Goal: Information Seeking & Learning: Learn about a topic

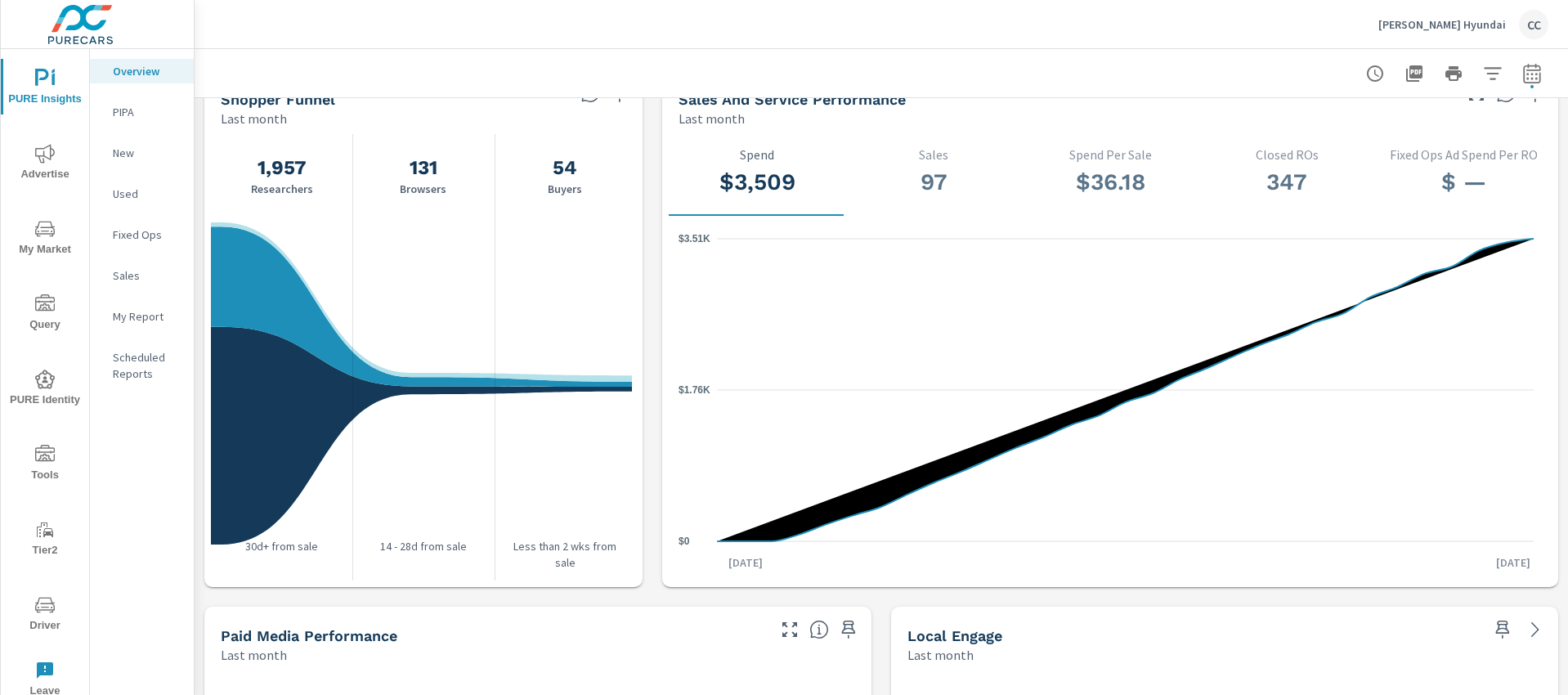
scroll to position [1494, 0]
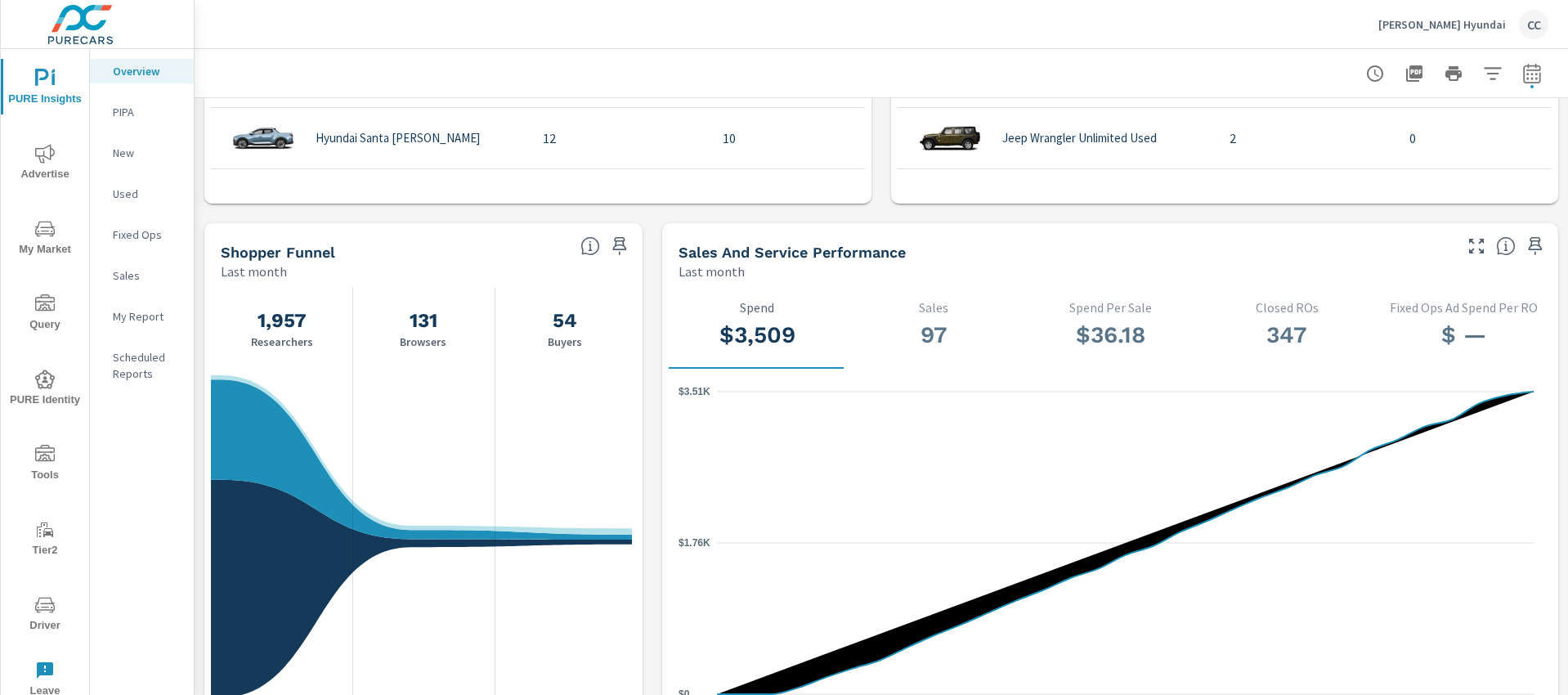
click at [43, 168] on span "Advertise" at bounding box center [44, 163] width 78 height 40
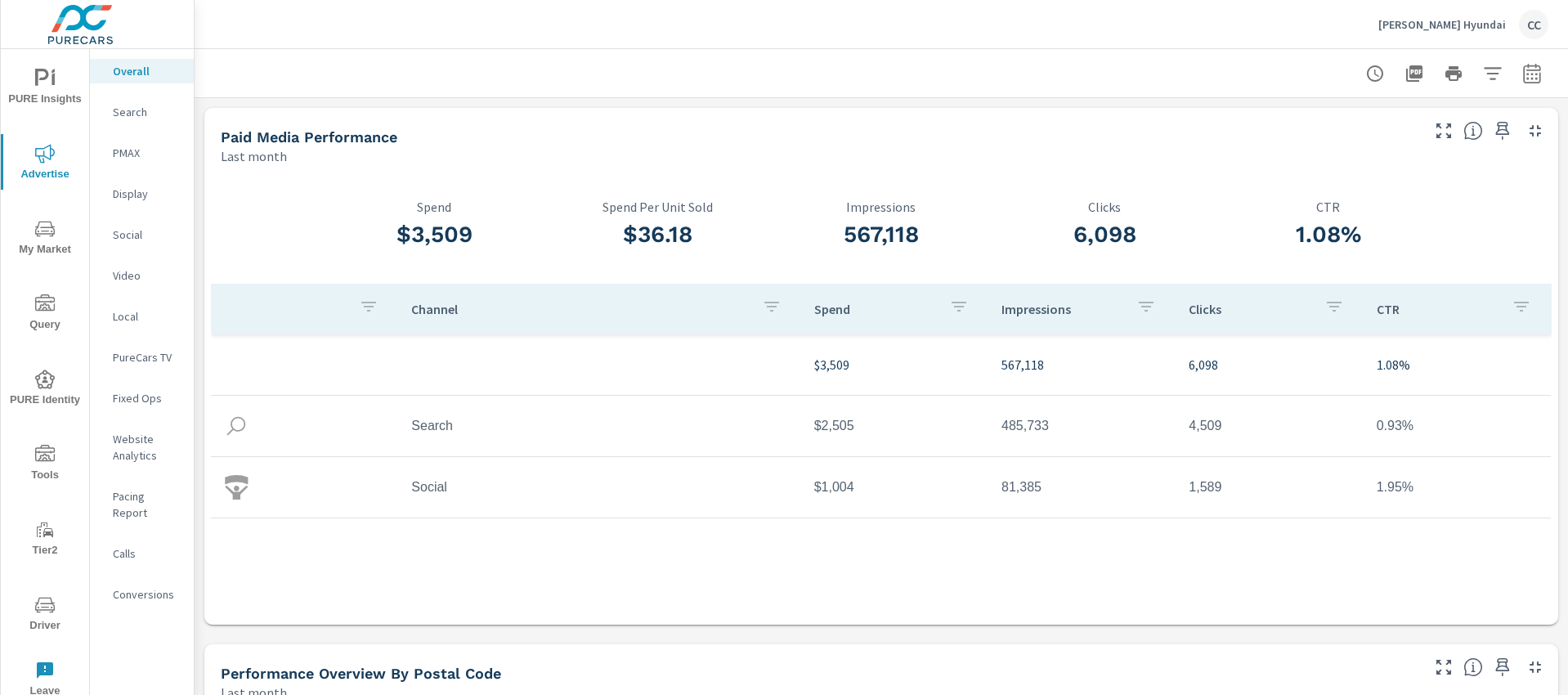
click at [139, 116] on p "Search" at bounding box center [146, 112] width 67 height 16
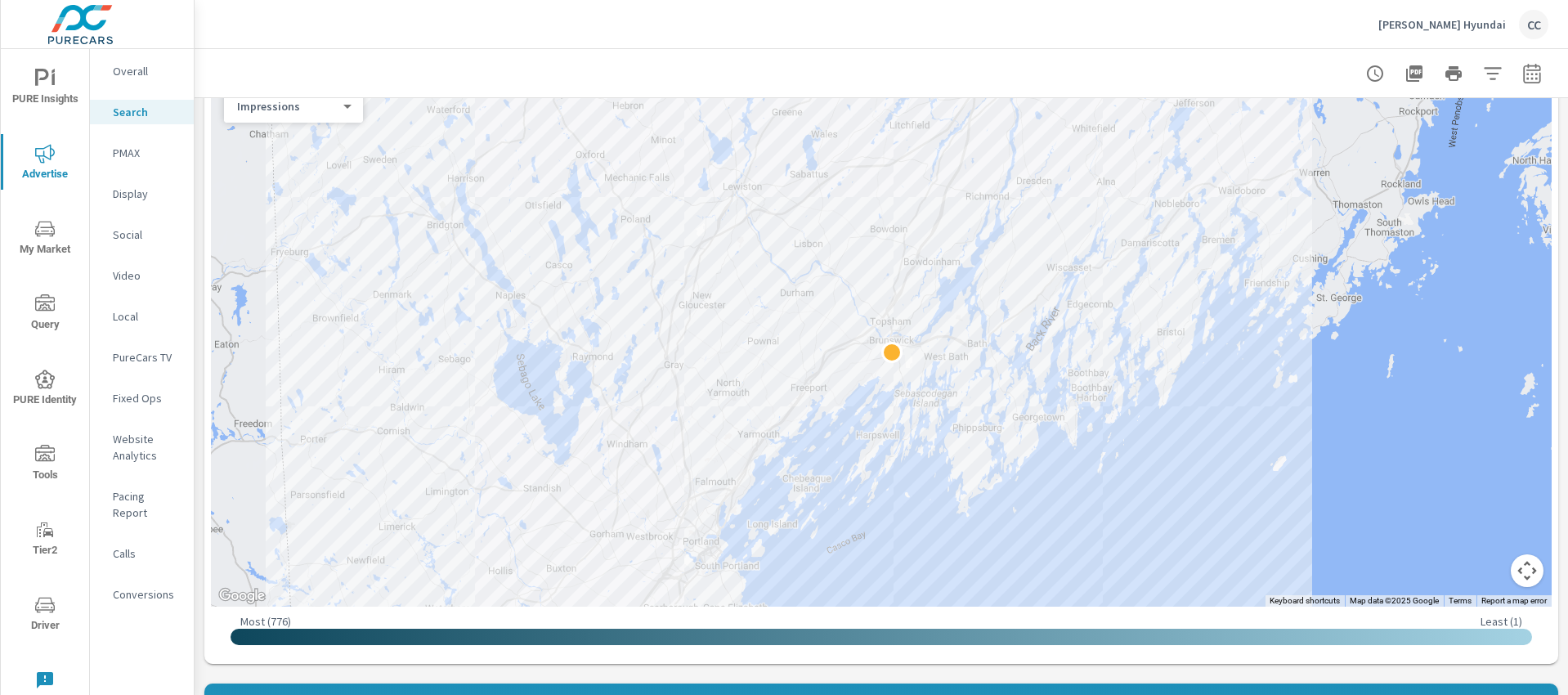
scroll to position [267, 0]
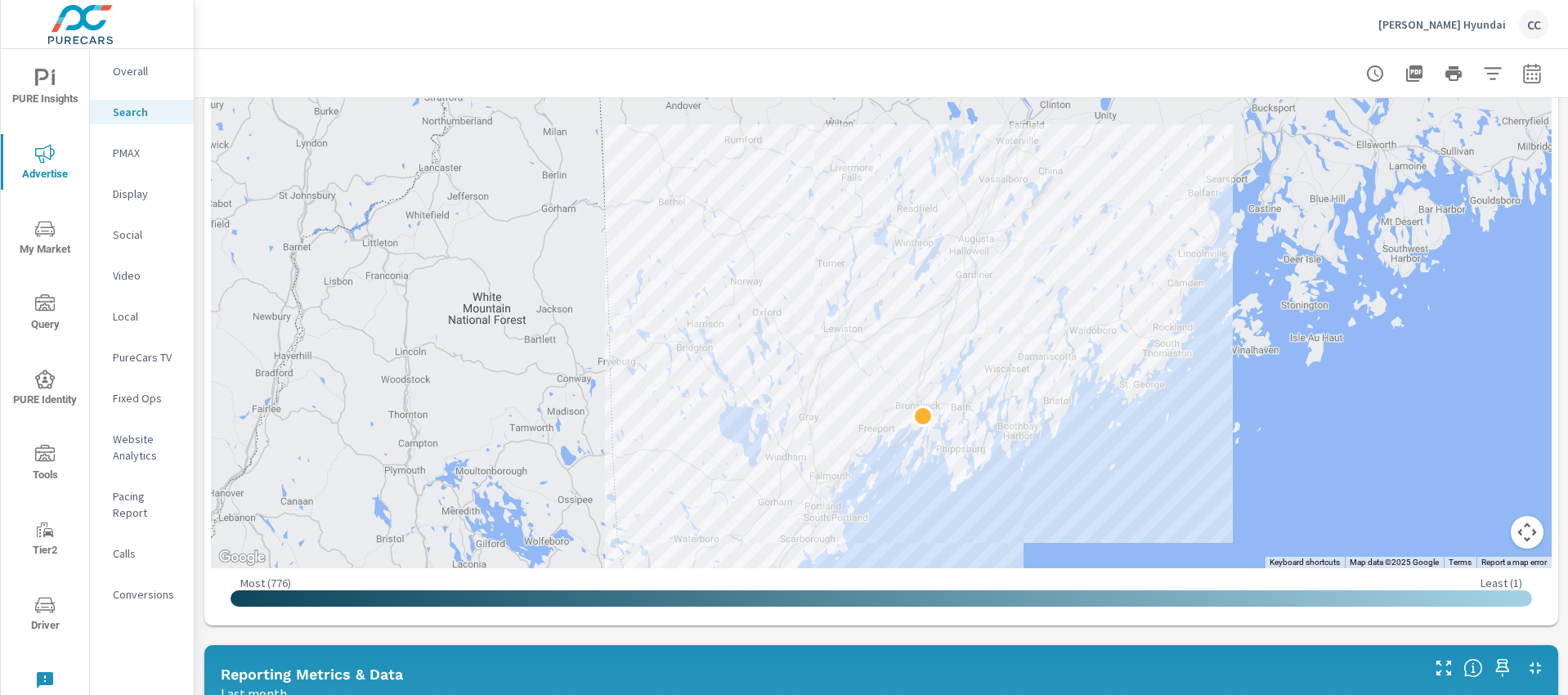
drag, startPoint x: 1383, startPoint y: 341, endPoint x: 1143, endPoint y: 433, distance: 257.0
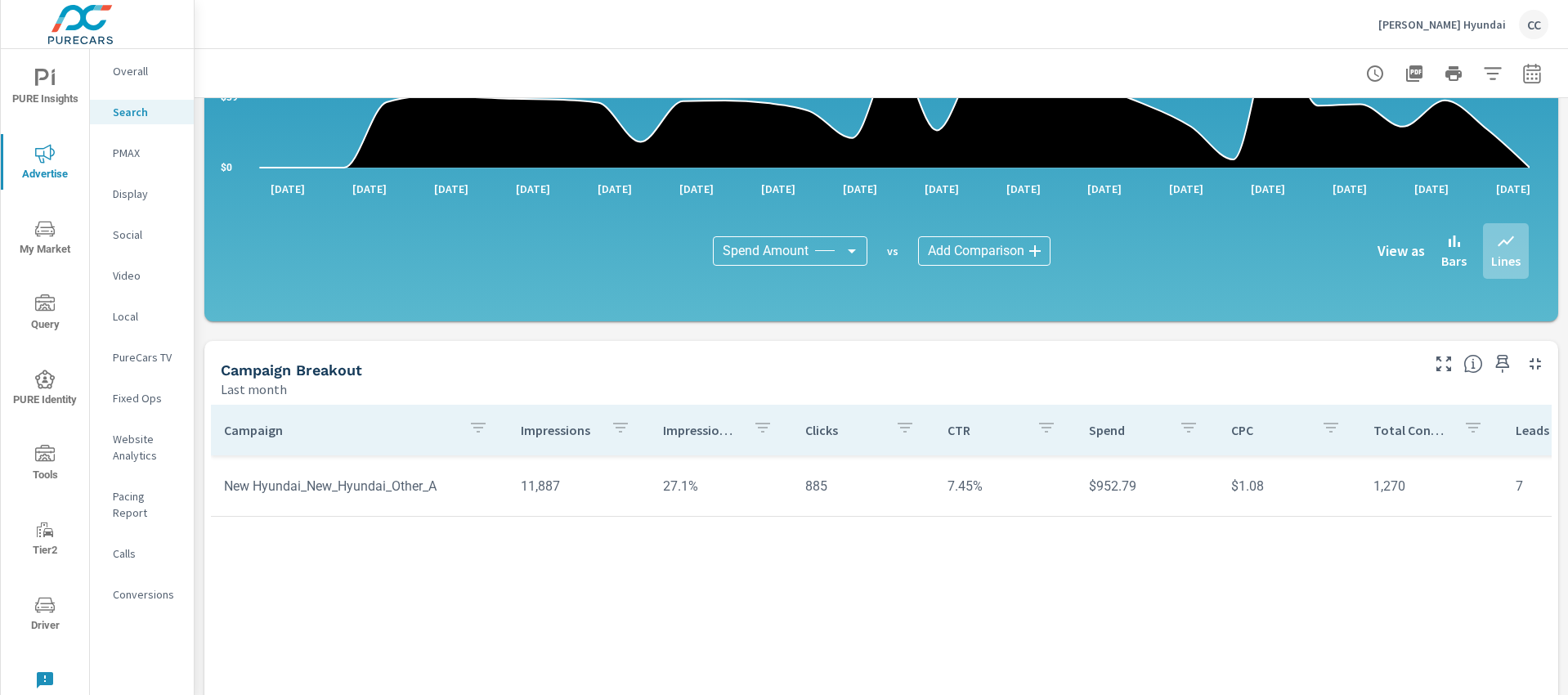
scroll to position [980, 0]
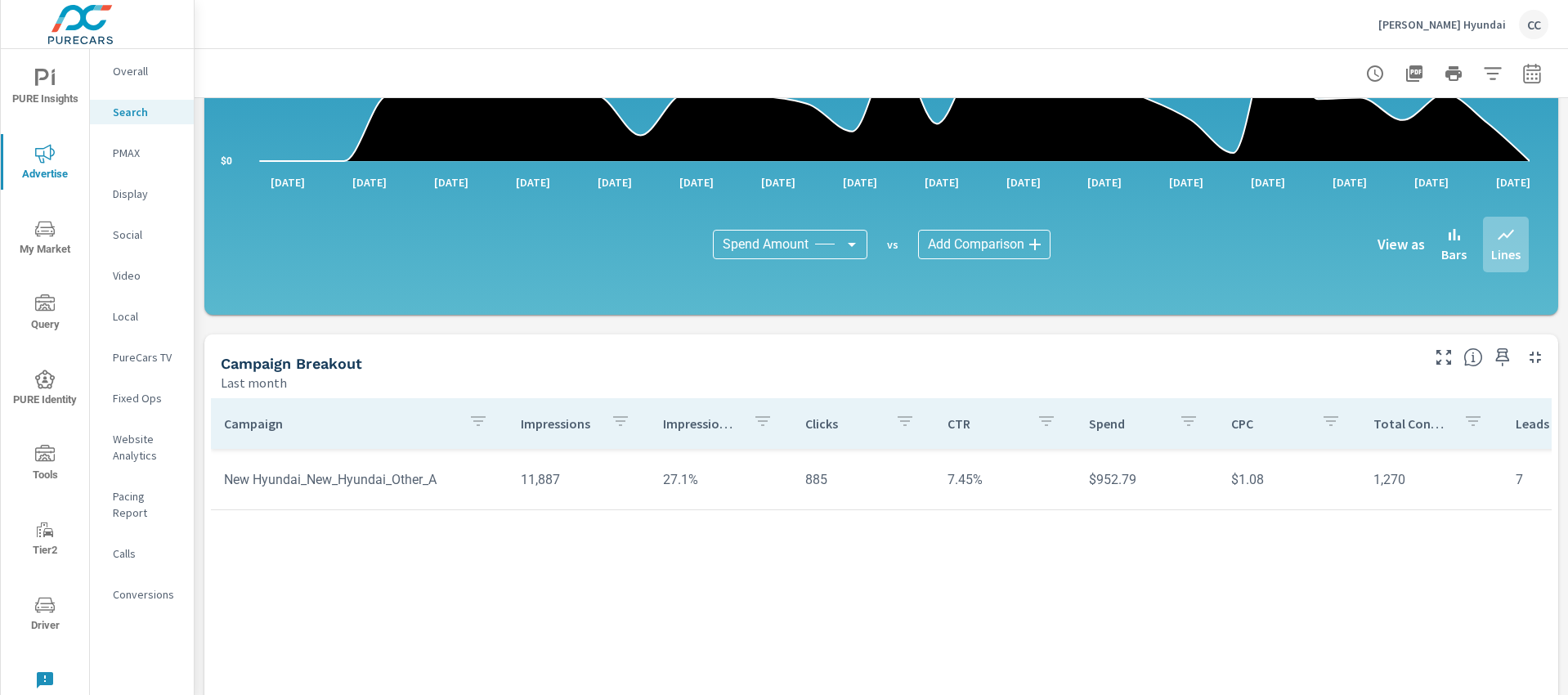
click at [135, 155] on p "PMAX" at bounding box center [146, 153] width 67 height 16
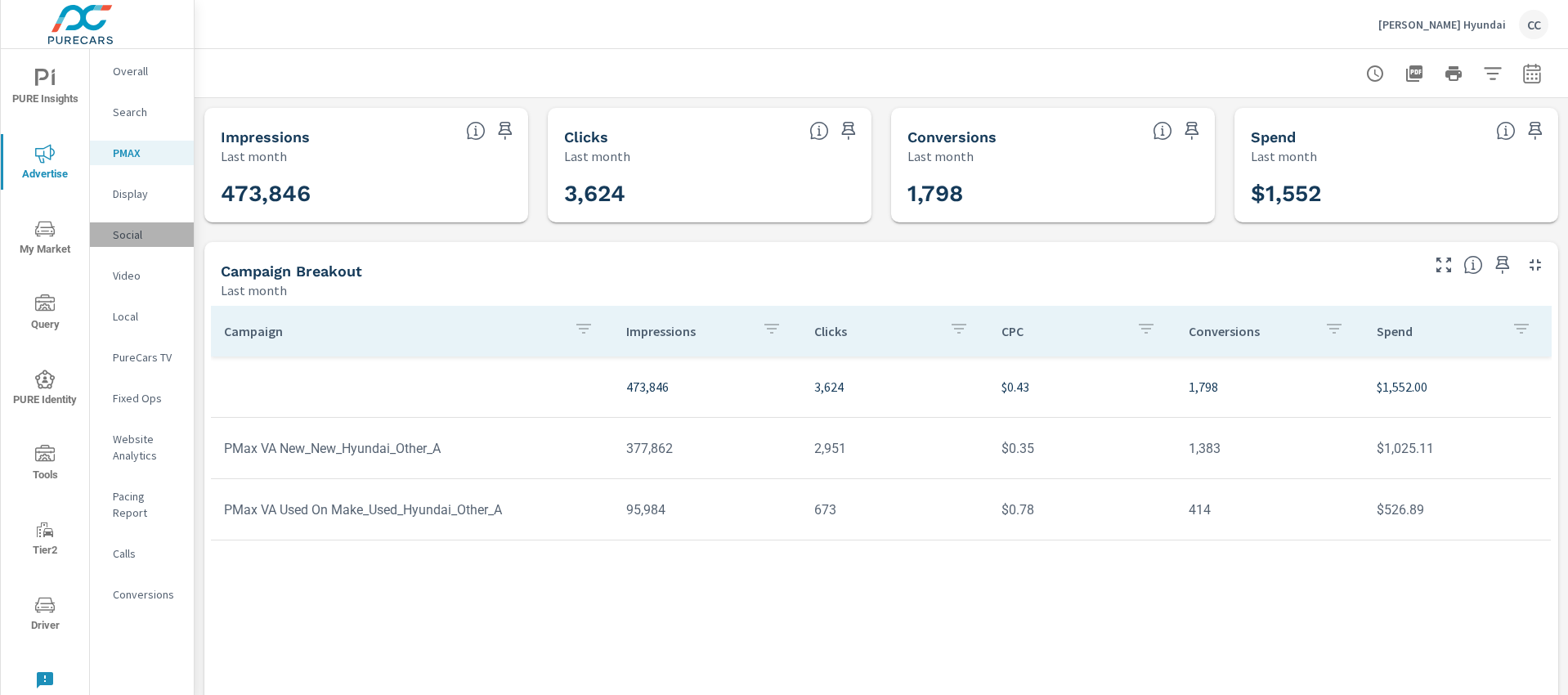
click at [141, 233] on p "Social" at bounding box center [146, 234] width 67 height 16
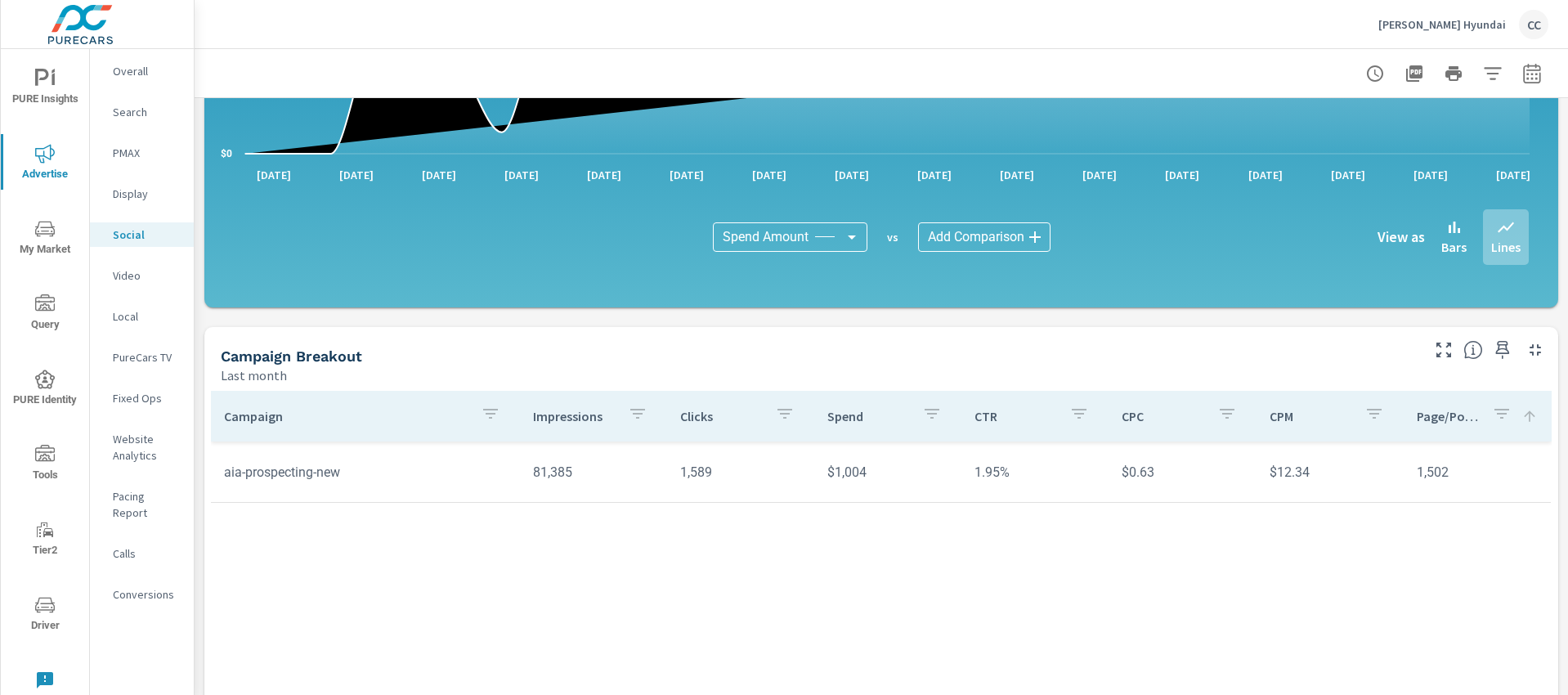
scroll to position [340, 0]
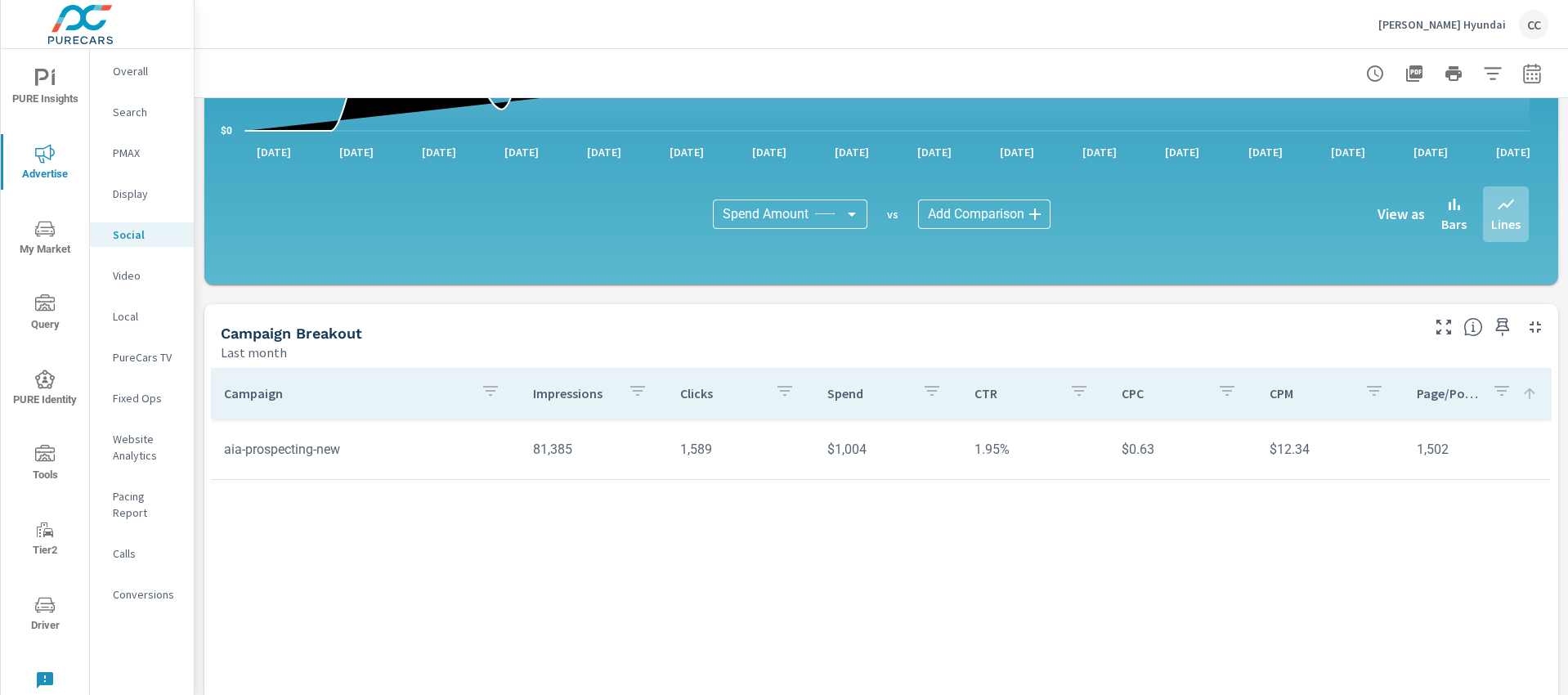
click at [140, 586] on p "Conversions" at bounding box center [146, 594] width 67 height 16
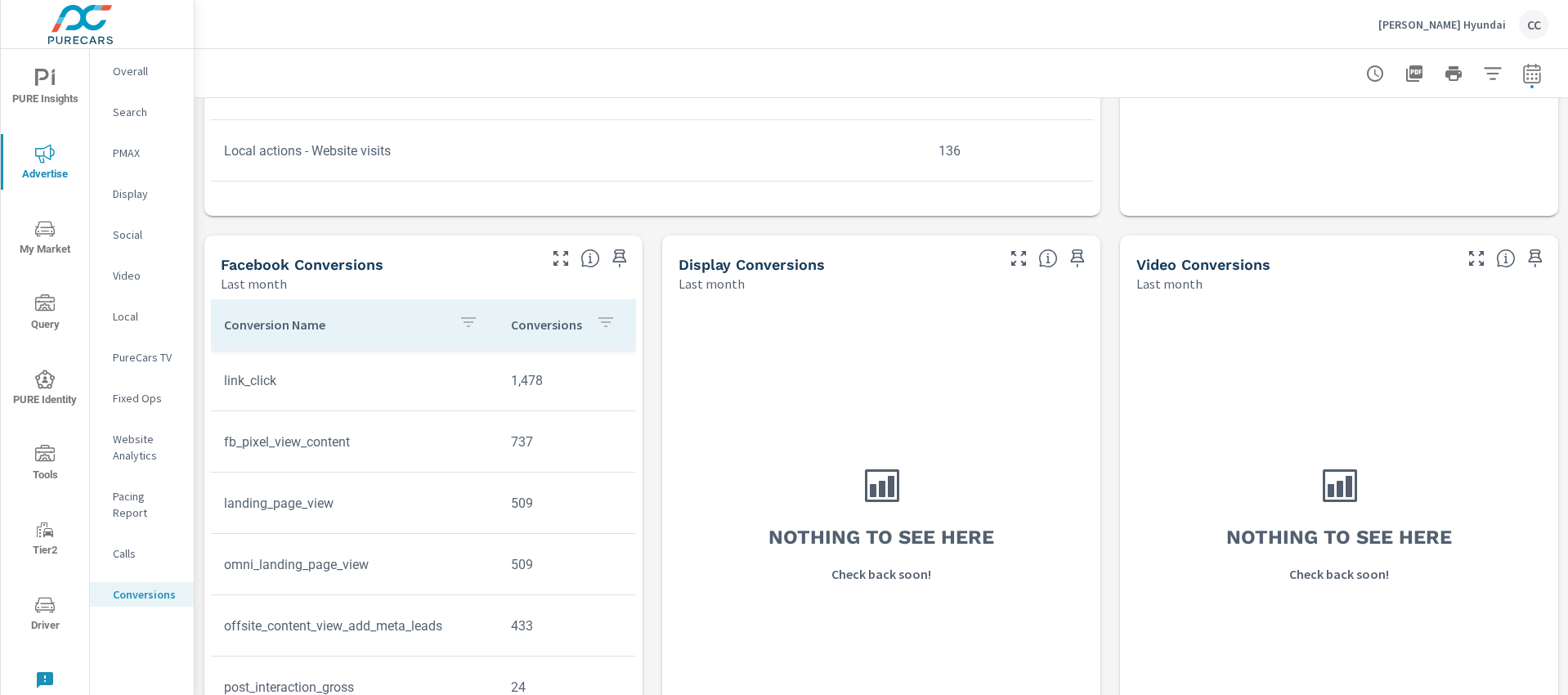
scroll to position [1146, 0]
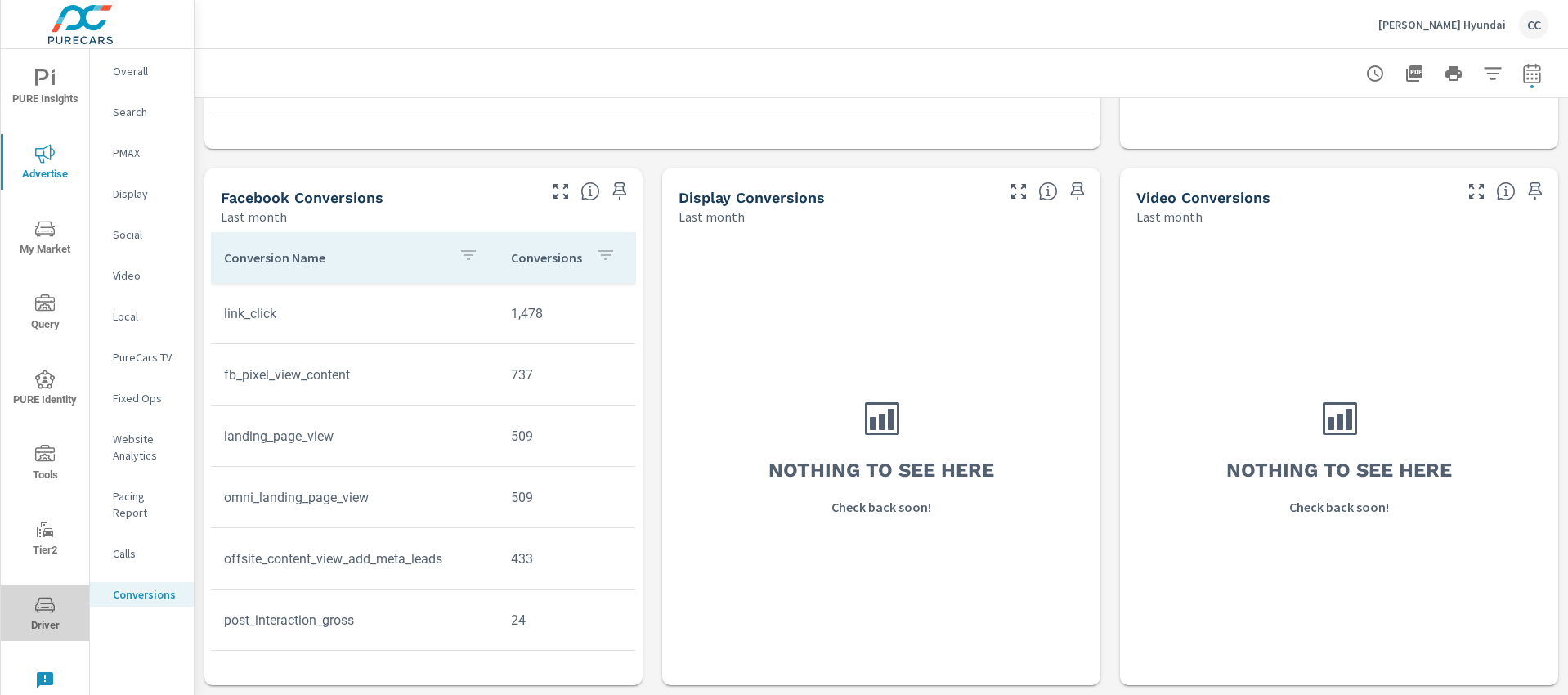
click at [51, 607] on icon "nav menu" at bounding box center [51, 608] width 2 height 2
